Goal: Information Seeking & Learning: Learn about a topic

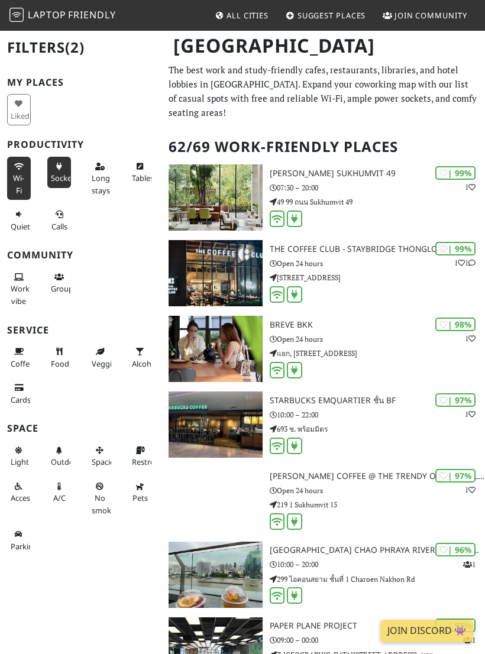
click at [91, 170] on button "Long stays" at bounding box center [100, 178] width 24 height 43
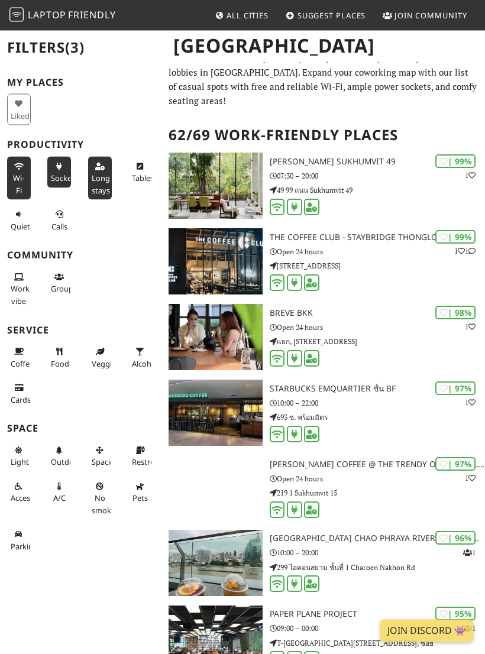
scroll to position [12, 0]
click at [60, 351] on icon at bounding box center [58, 352] width 9 height 8
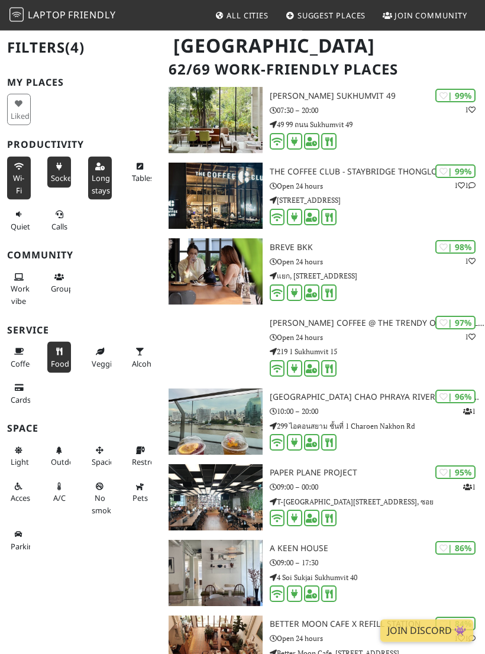
scroll to position [77, 0]
click at [14, 457] on span "Light" at bounding box center [20, 462] width 18 height 11
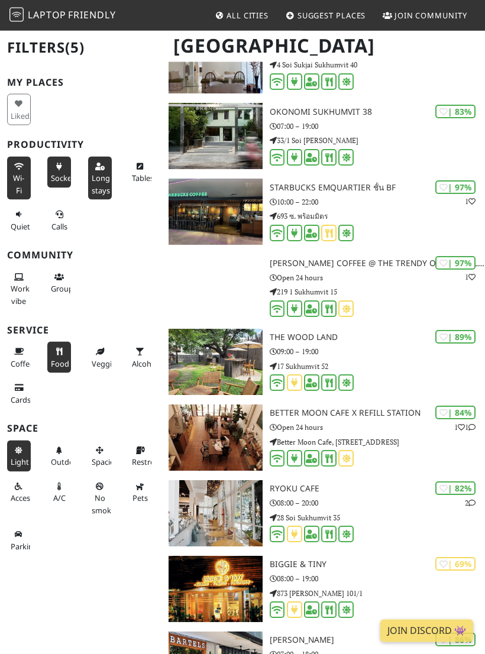
scroll to position [516, 0]
click at [385, 422] on p "Open 24 hours" at bounding box center [377, 427] width 215 height 11
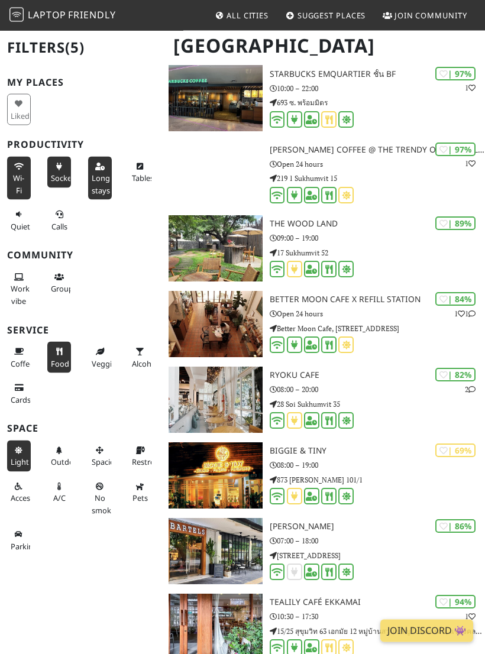
scroll to position [632, 0]
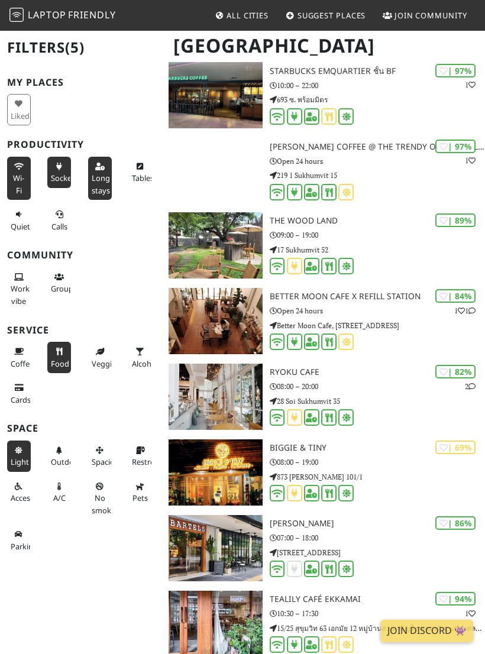
click at [399, 381] on p "08:00 – 20:00" at bounding box center [377, 386] width 215 height 11
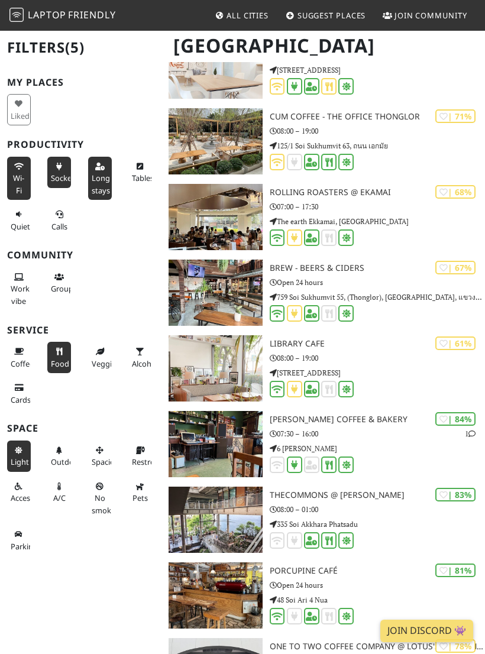
scroll to position [1794, 0]
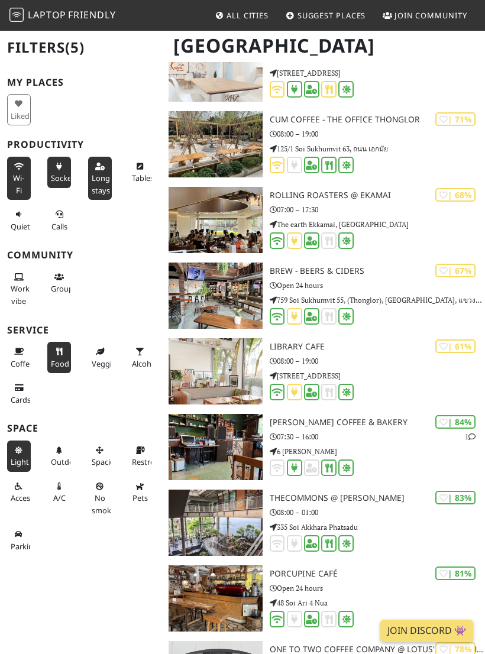
click at [314, 342] on h3 "Library Cafe" at bounding box center [377, 347] width 215 height 10
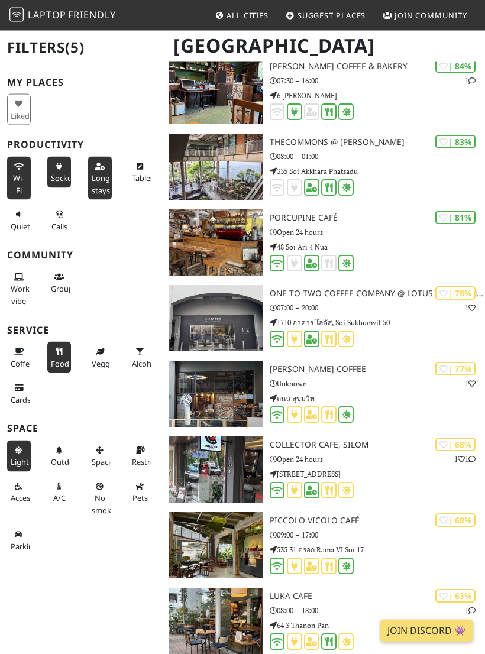
scroll to position [2150, 0]
click at [144, 101] on div "Liked" at bounding box center [81, 110] width 162 height 36
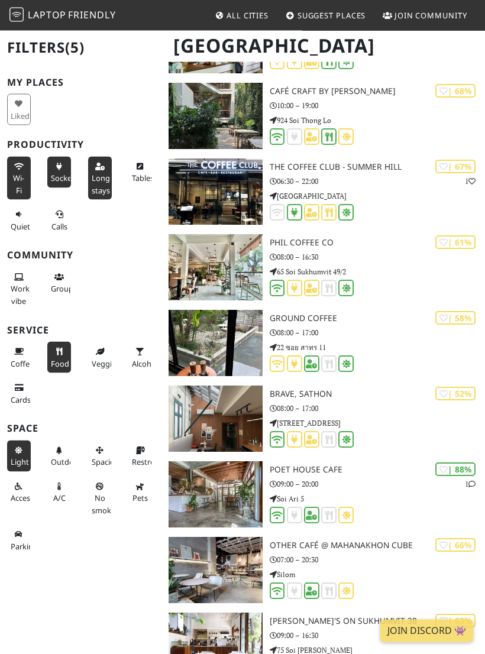
scroll to position [2882, 0]
click at [361, 387] on div "| 52% Brave, Sathon 08:00 – 17:00 201 Sathon Soi 12" at bounding box center [377, 419] width 215 height 66
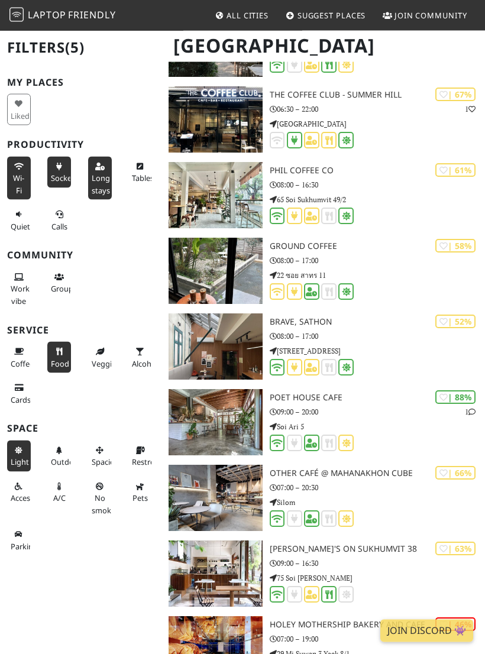
scroll to position [2957, 0]
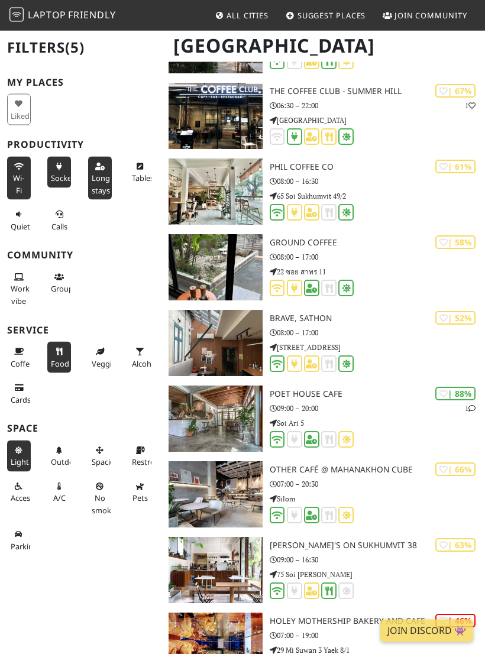
click at [199, 403] on img at bounding box center [215, 419] width 93 height 66
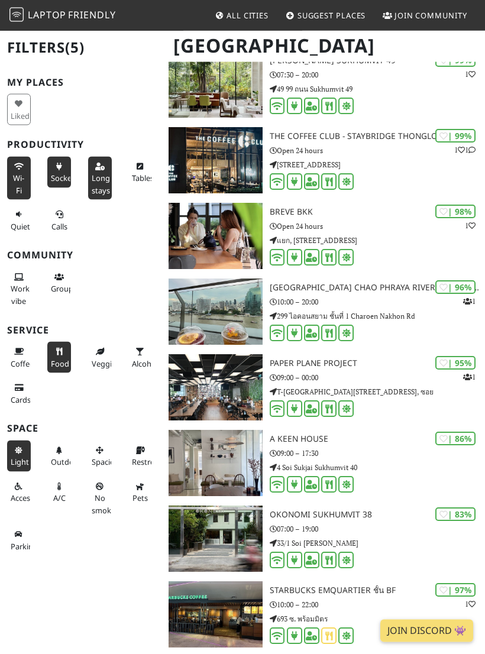
scroll to position [84, 0]
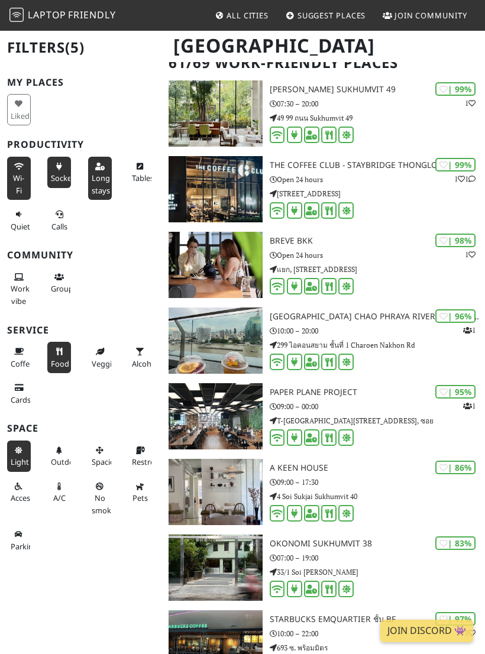
click at [423, 415] on p "T-One Building 8, 40th Floor Sukhumvit 40, ซอย" at bounding box center [377, 420] width 215 height 11
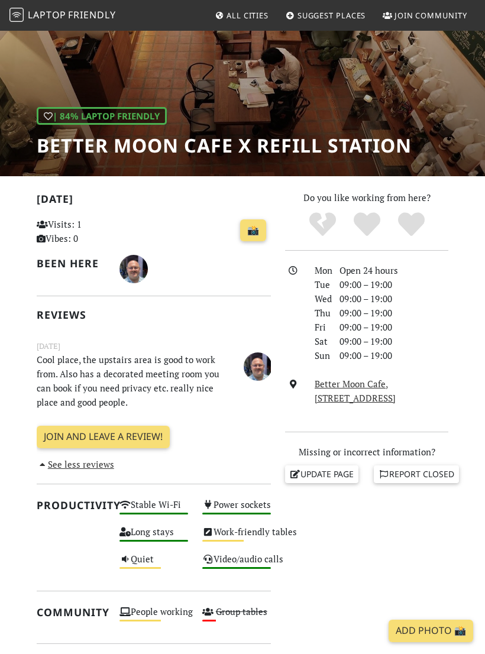
scroll to position [99, 0]
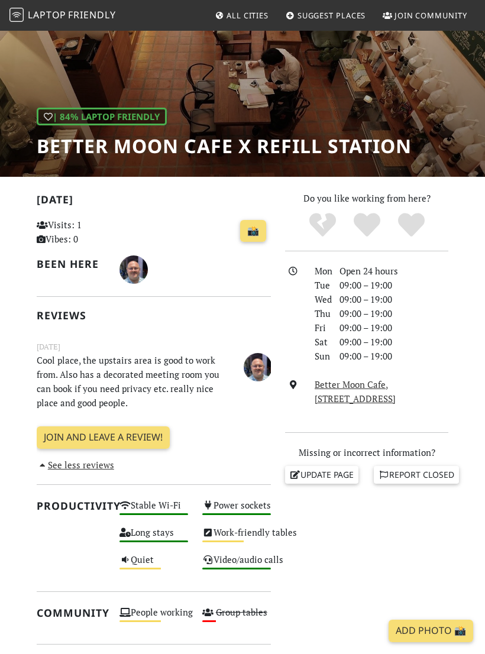
click at [396, 395] on link "Better Moon Cafe, 2031 Soi Sukhumvit 77/1, 10260, Bangkok" at bounding box center [355, 392] width 81 height 26
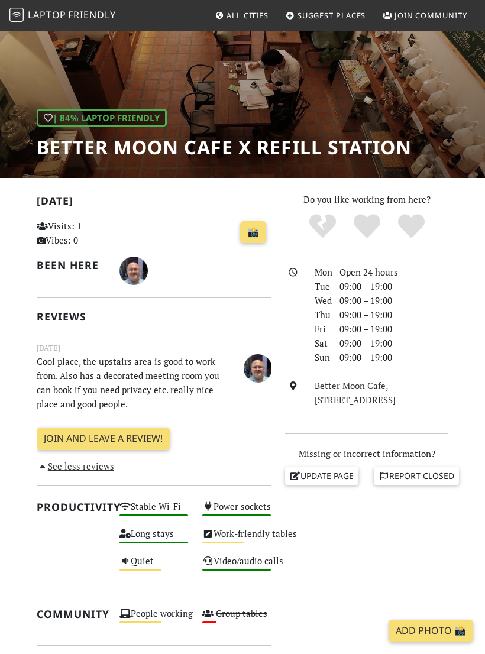
scroll to position [93, 0]
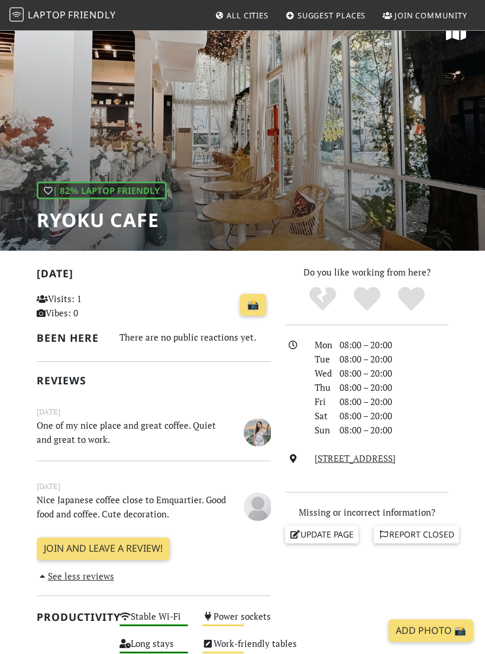
scroll to position [25, 0]
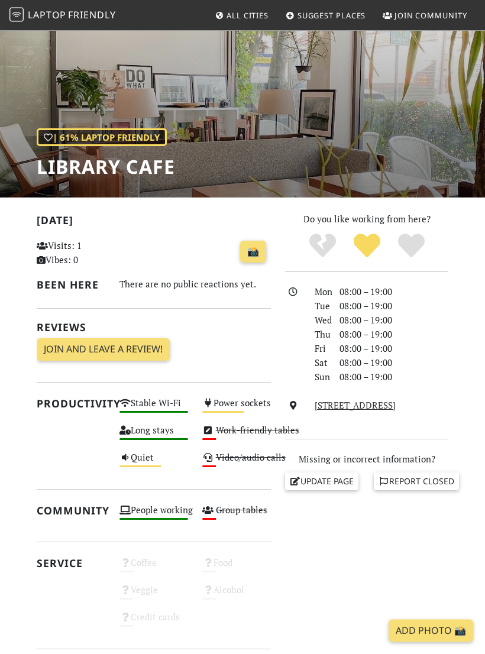
scroll to position [78, 0]
click at [396, 410] on link "25 Rama IX Soi 41, 10250, Bangkok" at bounding box center [355, 405] width 81 height 12
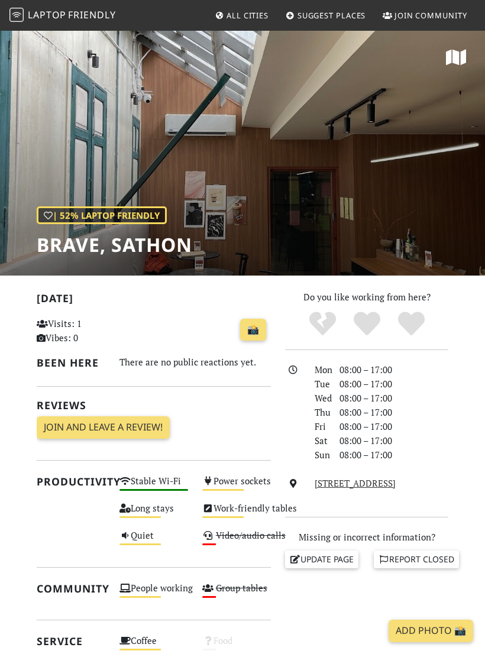
scroll to position [72, 0]
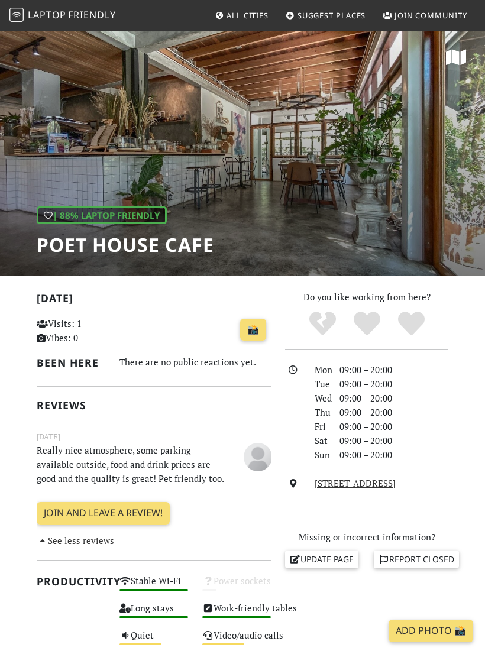
scroll to position [99, 0]
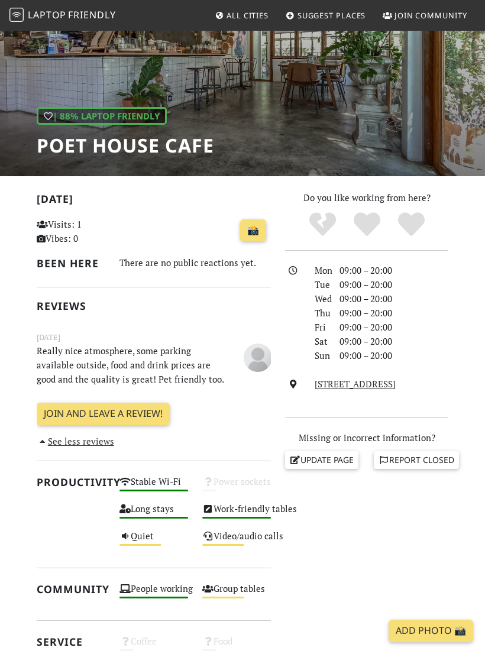
click at [396, 385] on link "[STREET_ADDRESS]" at bounding box center [355, 384] width 81 height 12
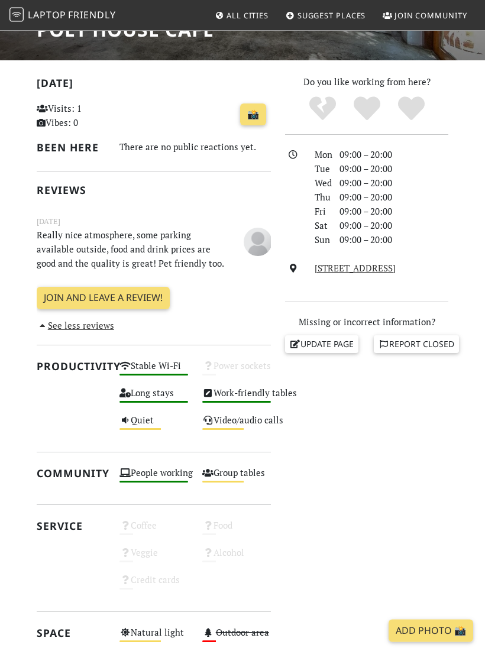
scroll to position [215, 0]
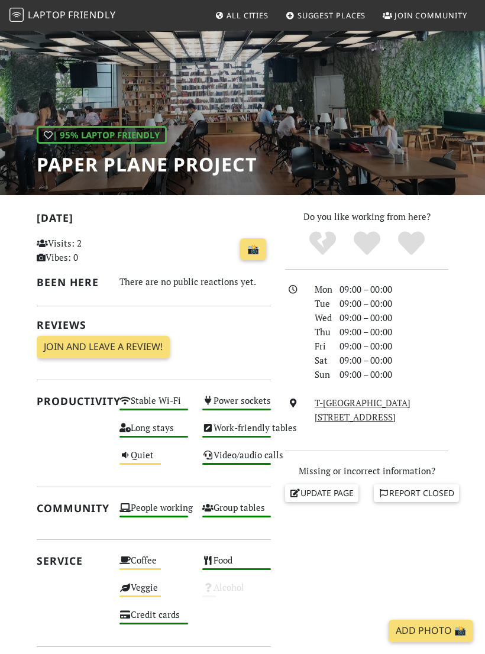
scroll to position [80, 0]
click at [399, 416] on link "T-[GEOGRAPHIC_DATA][STREET_ADDRESS]" at bounding box center [363, 411] width 96 height 26
